Goal: Task Accomplishment & Management: Manage account settings

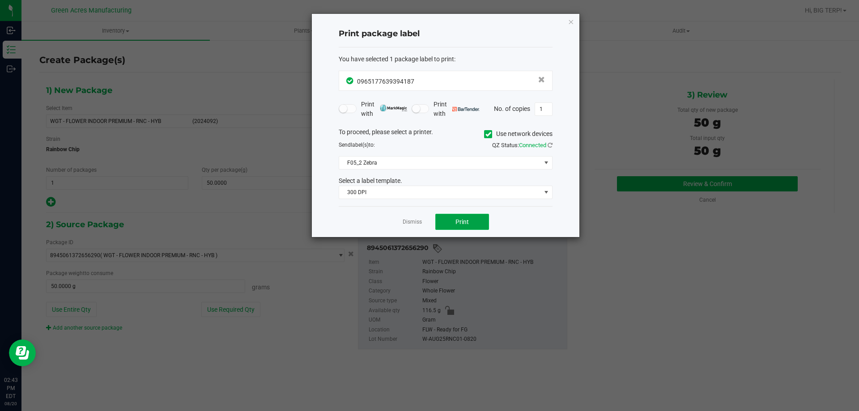
click at [464, 220] on span "Print" at bounding box center [461, 221] width 13 height 7
click at [403, 223] on link "Dismiss" at bounding box center [412, 222] width 19 height 8
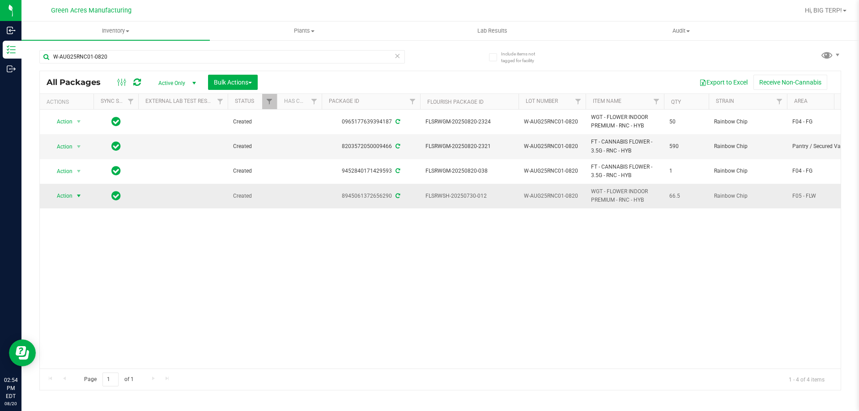
click at [80, 195] on span "select" at bounding box center [78, 195] width 7 height 7
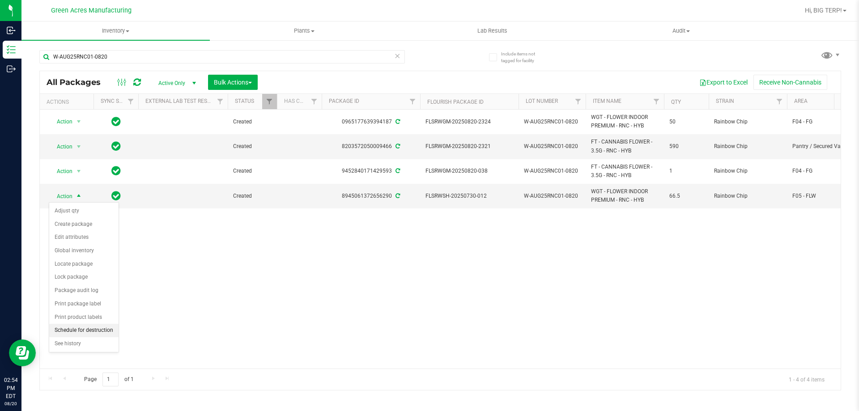
click at [92, 332] on li "Schedule for destruction" at bounding box center [83, 330] width 69 height 13
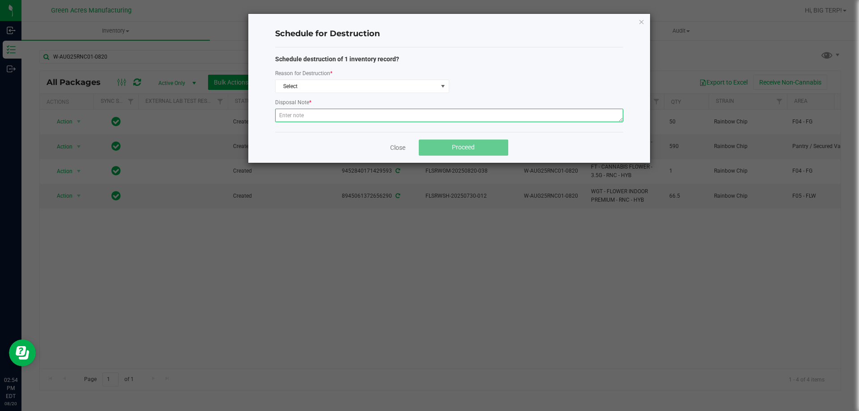
click at [330, 119] on textarea at bounding box center [449, 115] width 348 height 13
paste textarea "WASTE FROM WHOLE FLOWER PACKING PROCESS"
type textarea "WASTE FROM WHOLE FLOWER PACKING PROCESS"
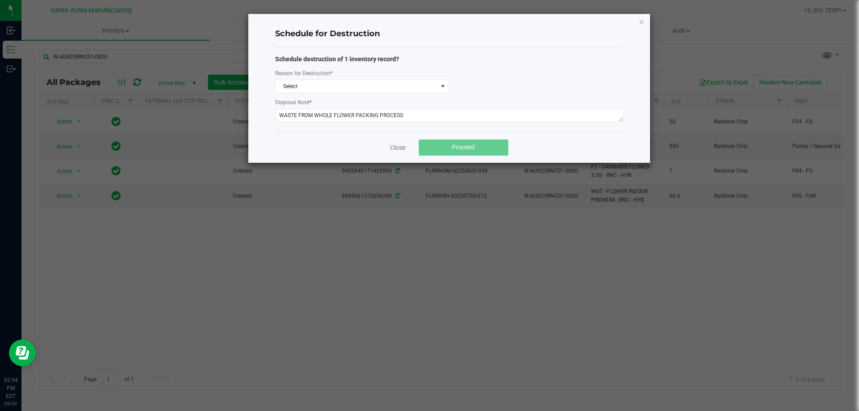
click at [315, 72] on label "Reason for Destruction *" at bounding box center [303, 73] width 57 height 8
click at [317, 80] on span "Select" at bounding box center [362, 86] width 174 height 13
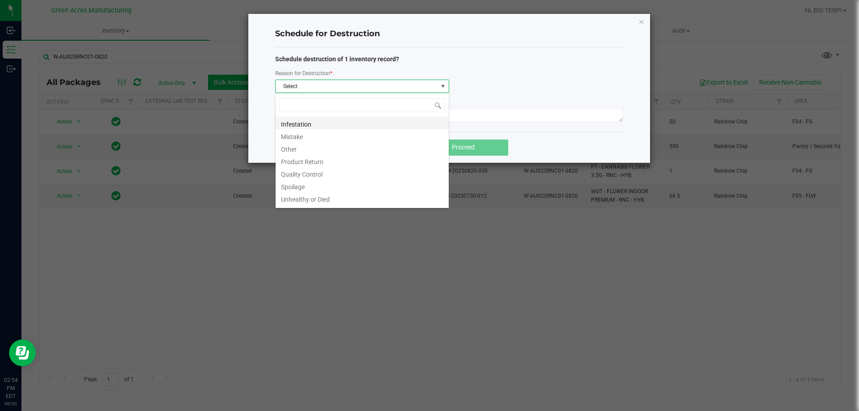
scroll to position [11, 0]
click at [305, 197] on li "Waste" at bounding box center [361, 200] width 173 height 13
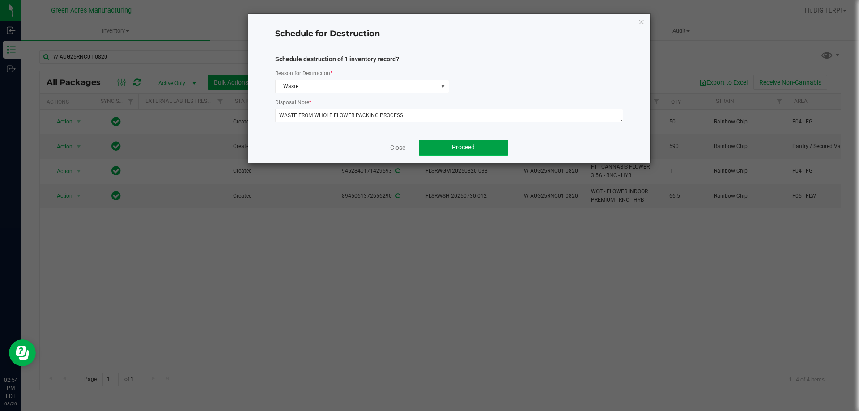
click at [469, 143] on button "Proceed" at bounding box center [463, 148] width 89 height 16
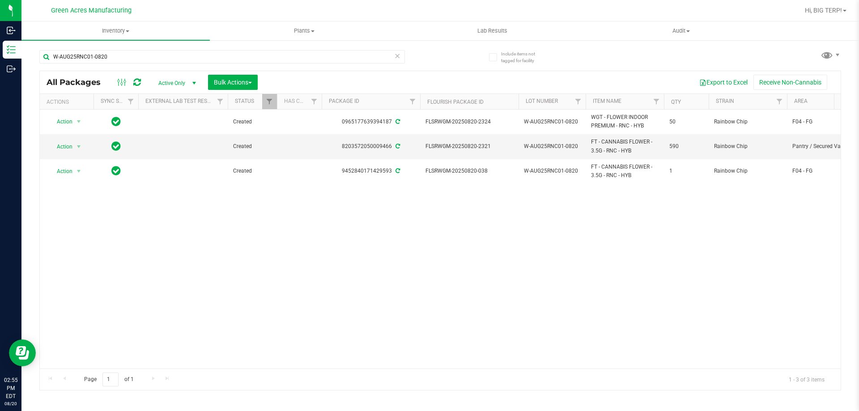
drag, startPoint x: 572, startPoint y: 309, endPoint x: 475, endPoint y: 316, distance: 97.3
click at [475, 316] on div "Action Action Adjust qty Create package Edit attributes Global inventory Locate…" at bounding box center [440, 239] width 801 height 259
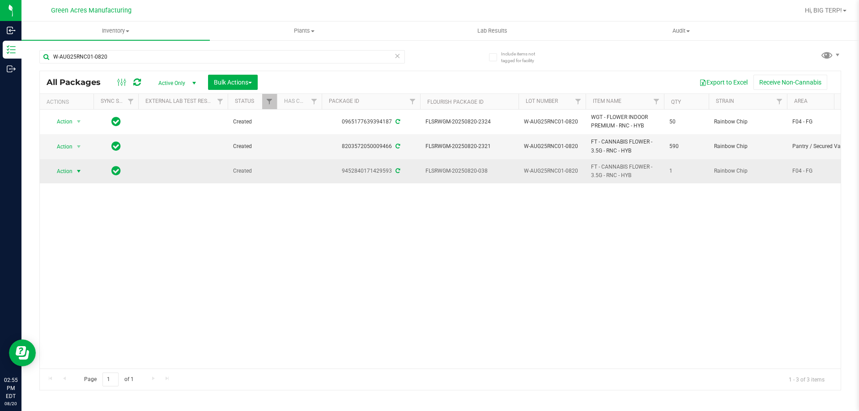
click at [77, 172] on span "select" at bounding box center [78, 171] width 7 height 7
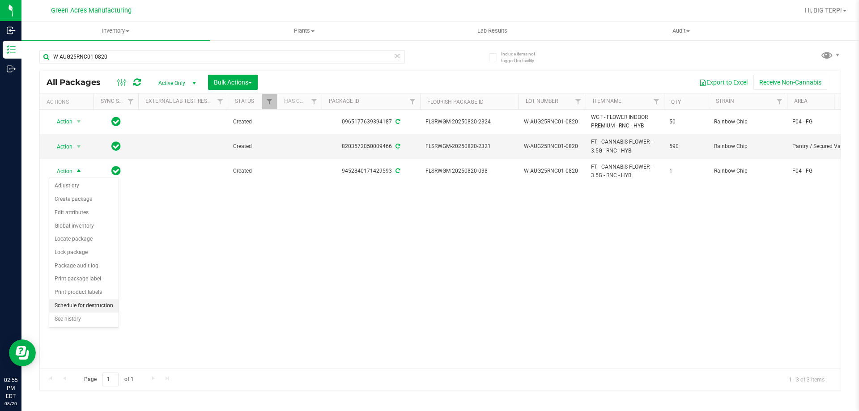
click at [75, 310] on li "Schedule for destruction" at bounding box center [83, 305] width 69 height 13
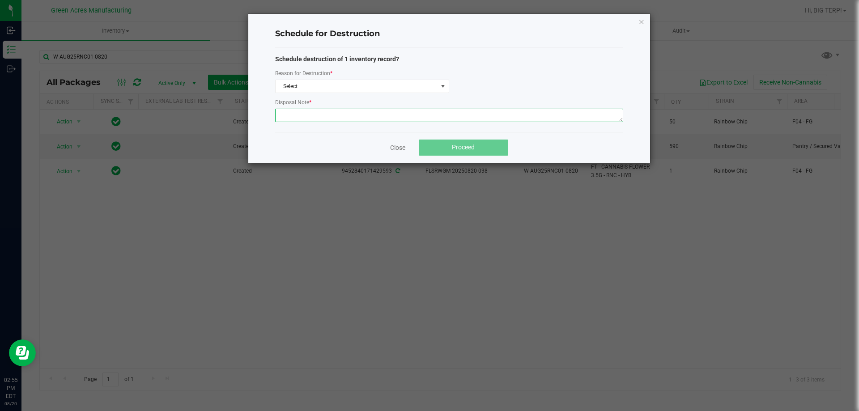
paste textarea "WASTE FROM WHOLE FLOWER PACKING PROCESS"
type textarea "WASTE FROM WHOLE FLOWER PACKING PROCESS"
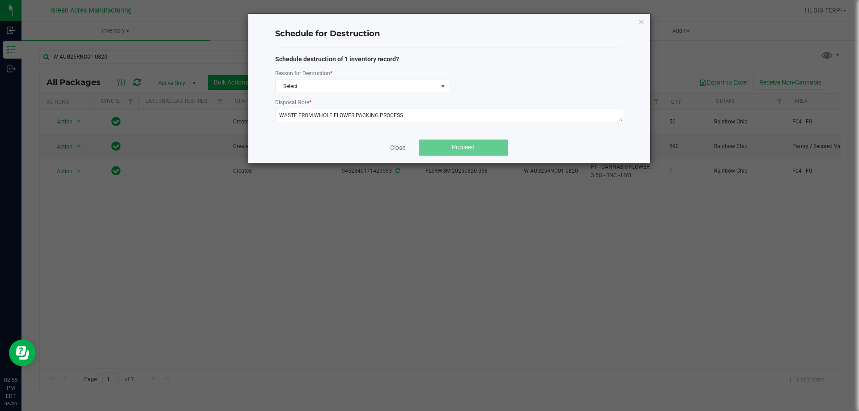
click at [343, 75] on div "Reason for Destruction *" at bounding box center [362, 73] width 174 height 11
click at [346, 85] on span "Select" at bounding box center [356, 86] width 162 height 13
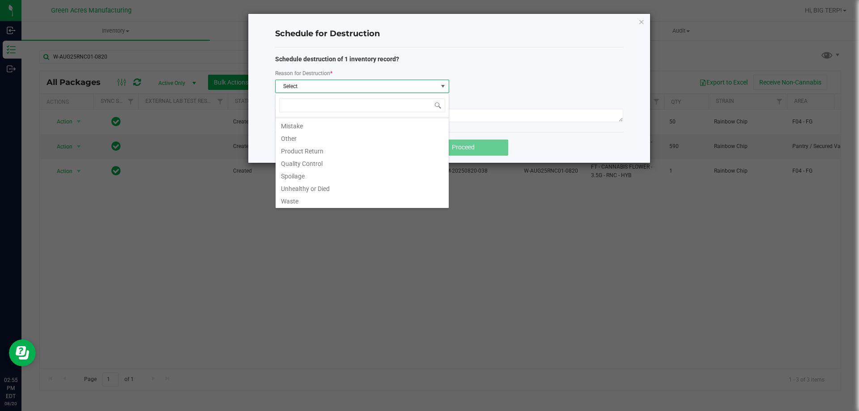
click at [302, 208] on div "Infestation Mistake Other Product Return Quality Control Spoilage Unhealthy or …" at bounding box center [362, 150] width 174 height 115
click at [301, 205] on li "Waste" at bounding box center [361, 200] width 173 height 13
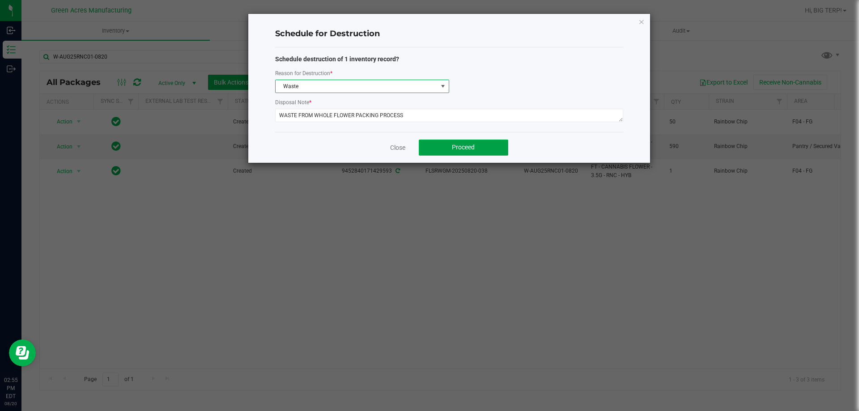
click at [436, 153] on button "Proceed" at bounding box center [463, 148] width 89 height 16
